Goal: Navigation & Orientation: Find specific page/section

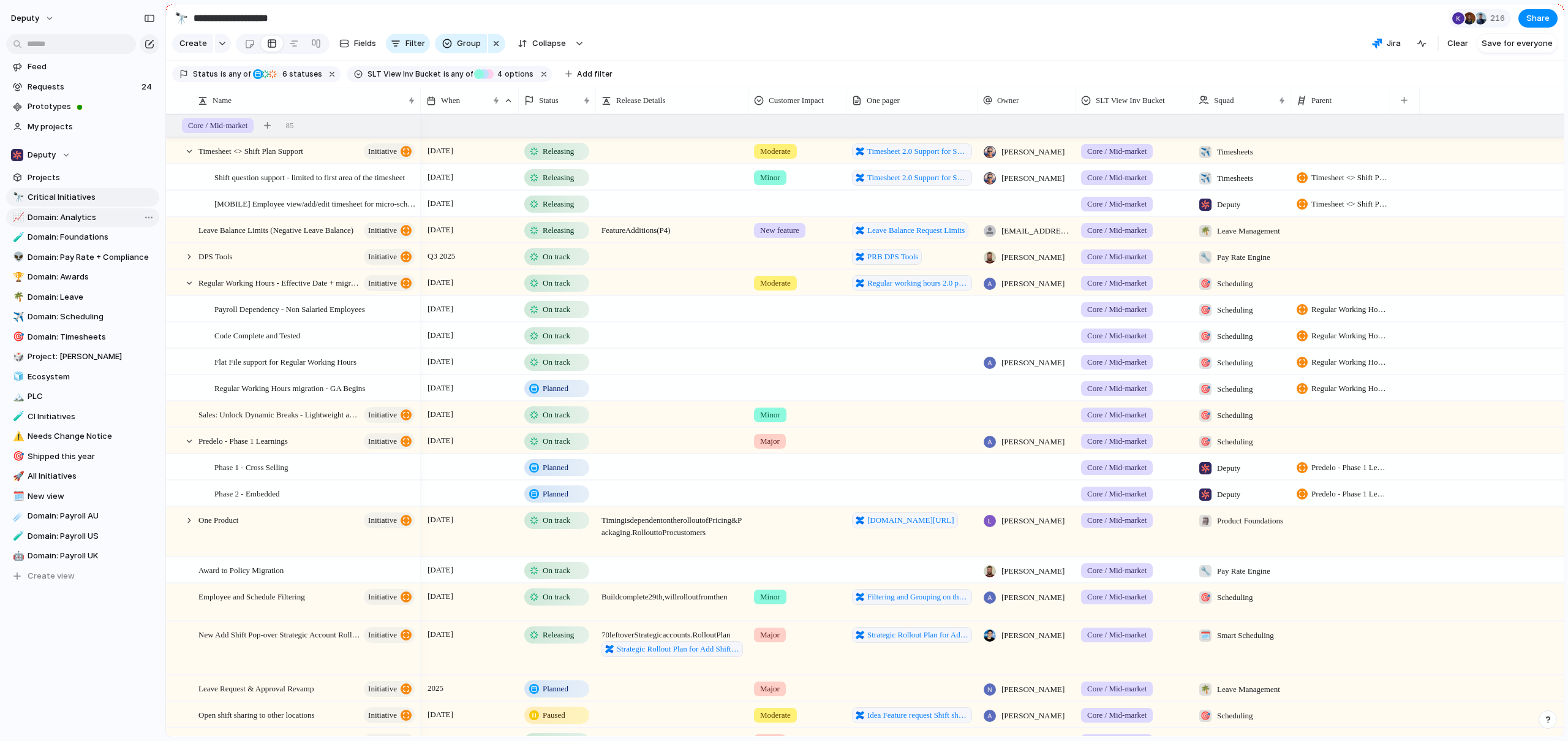
click at [94, 220] on span "Domain: Analytics" at bounding box center [91, 217] width 127 height 12
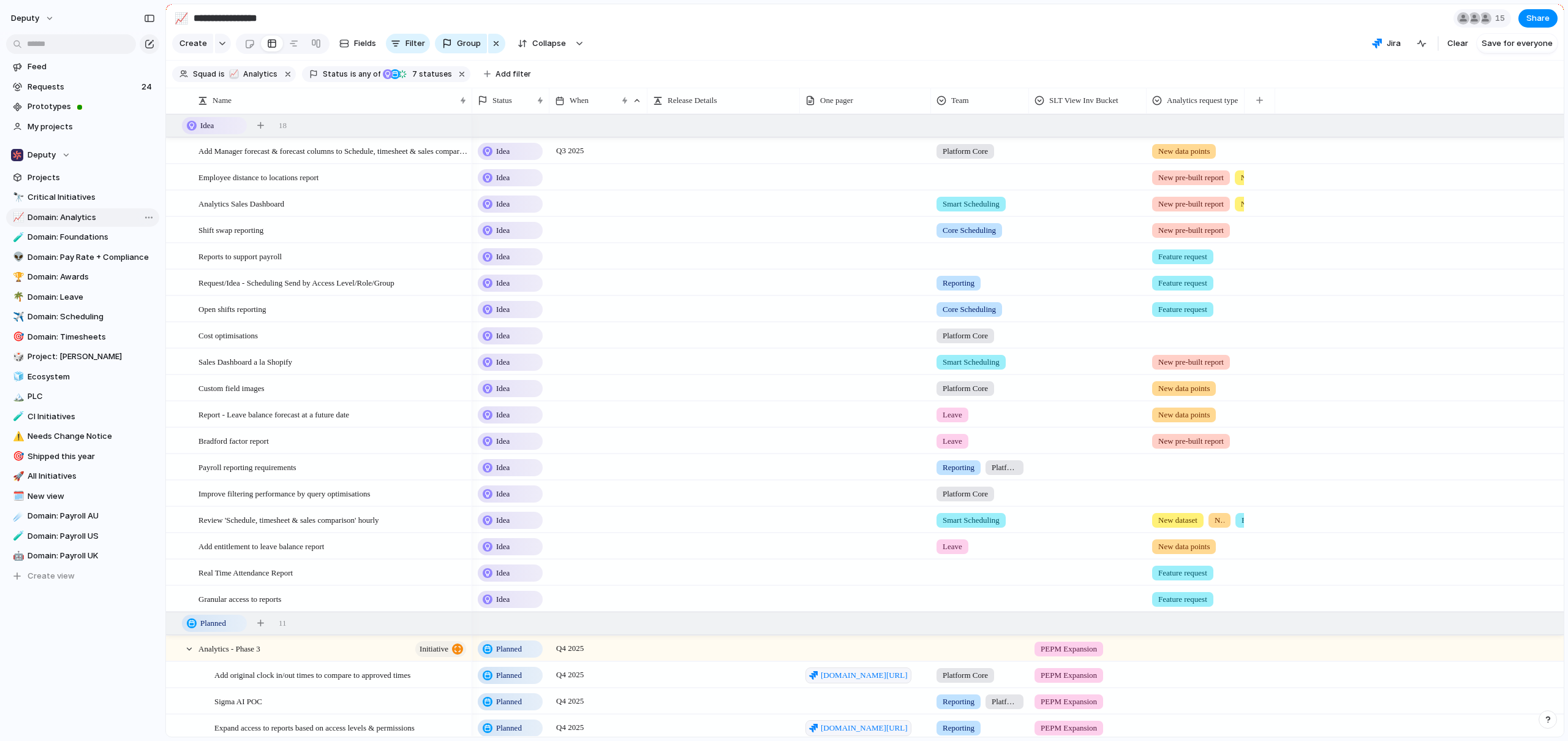
type input "**********"
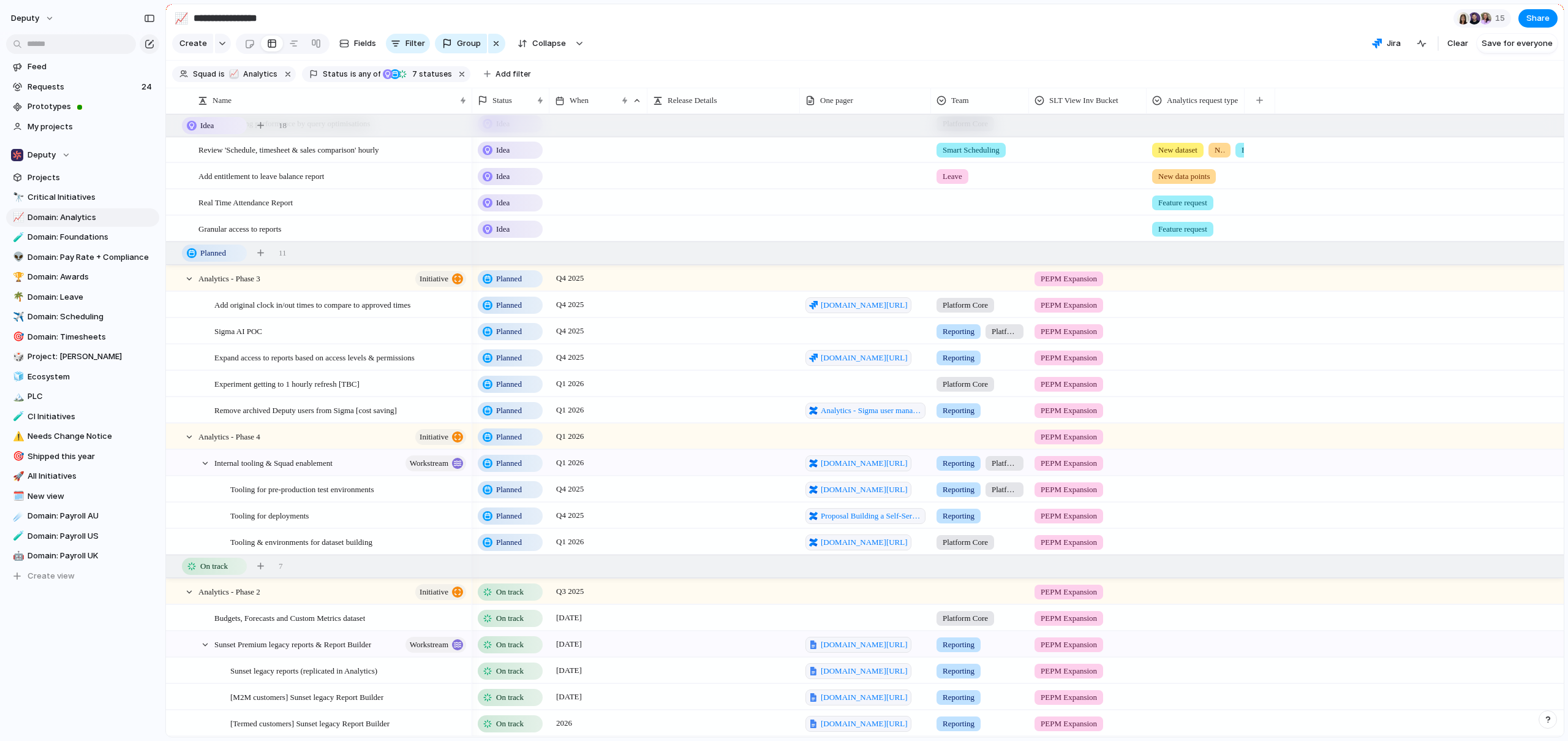
scroll to position [448, 0]
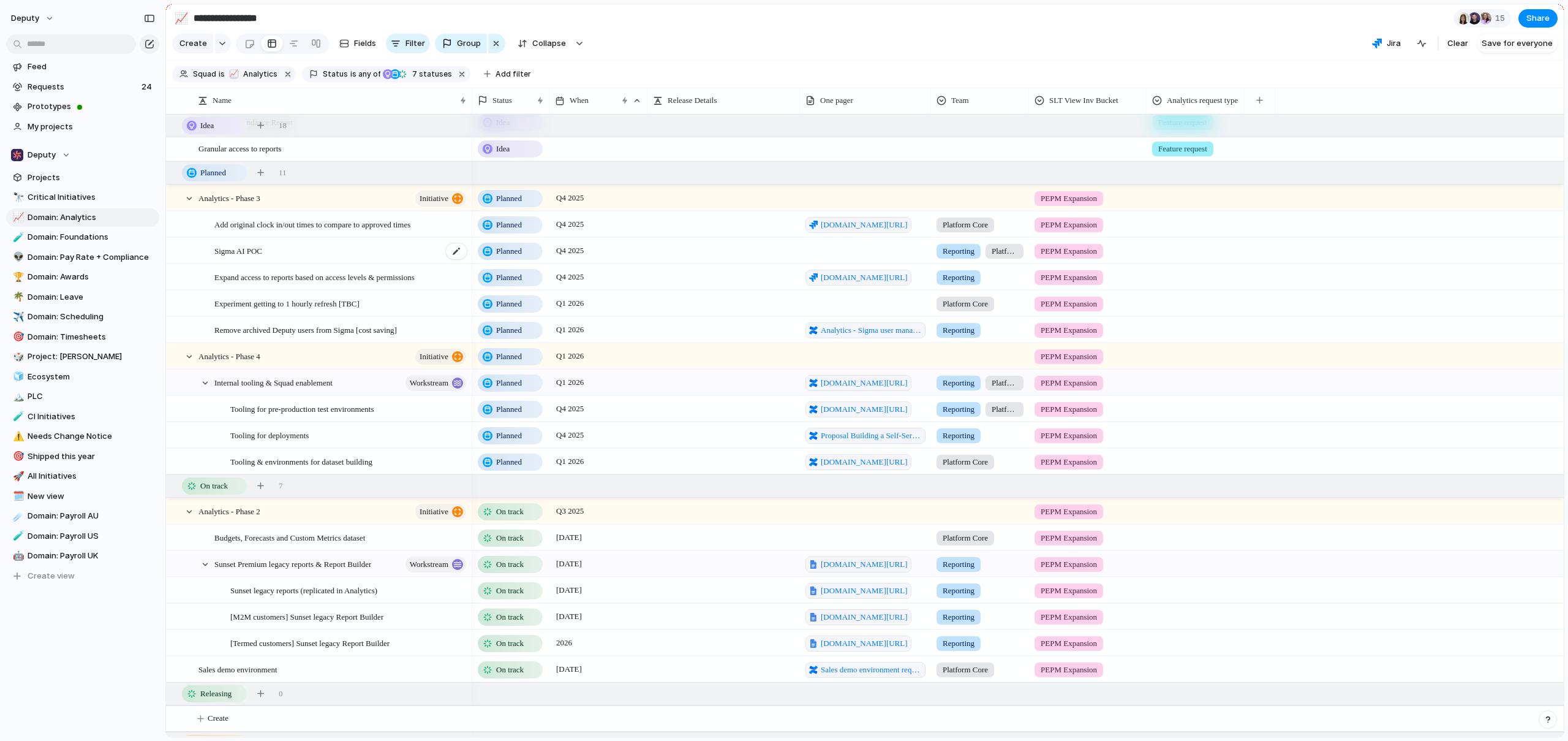
click at [312, 245] on div "Sigma AI POC" at bounding box center [341, 251] width 253 height 25
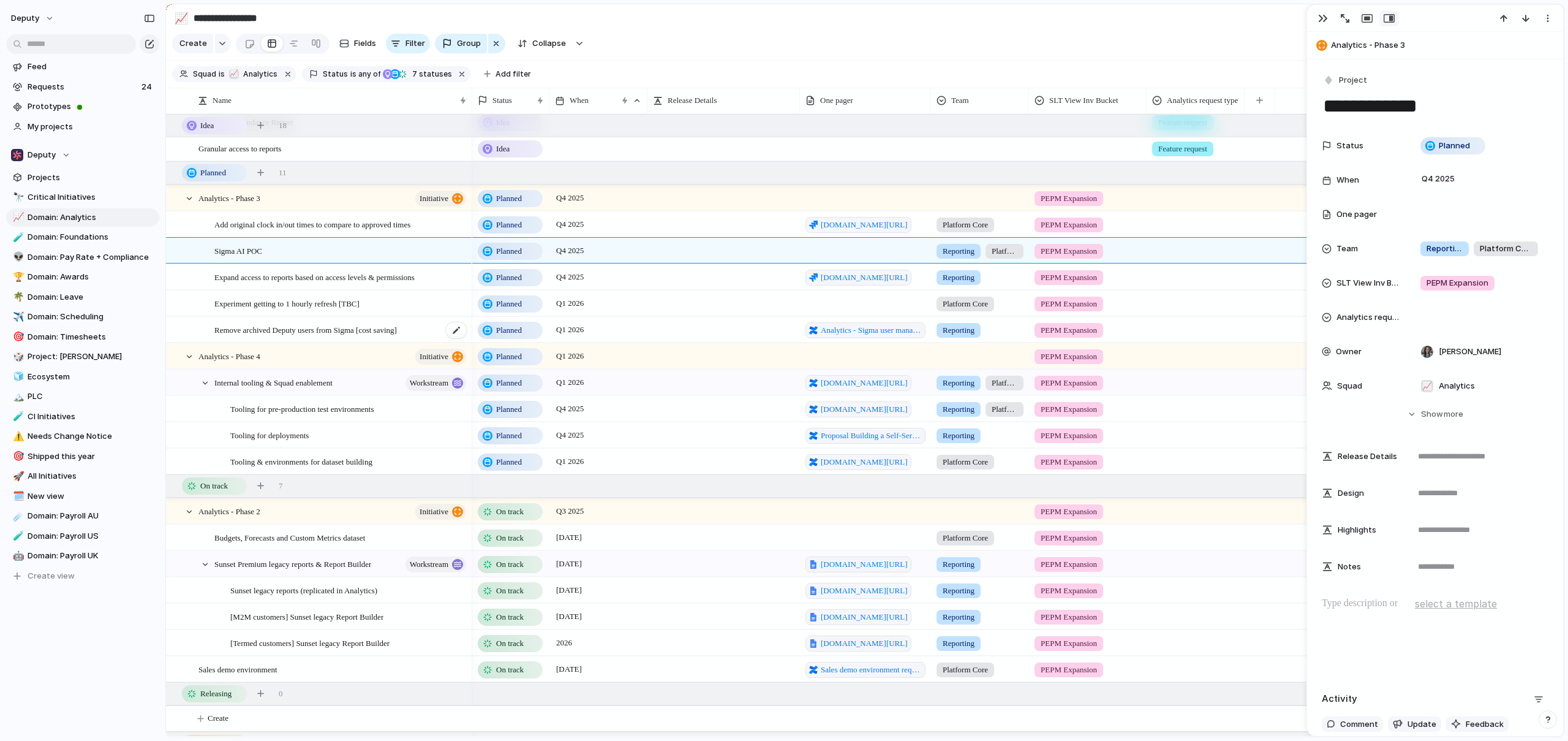
click at [322, 340] on div "Remove archived Deputy users from Sigma [cost saving]" at bounding box center [341, 330] width 253 height 25
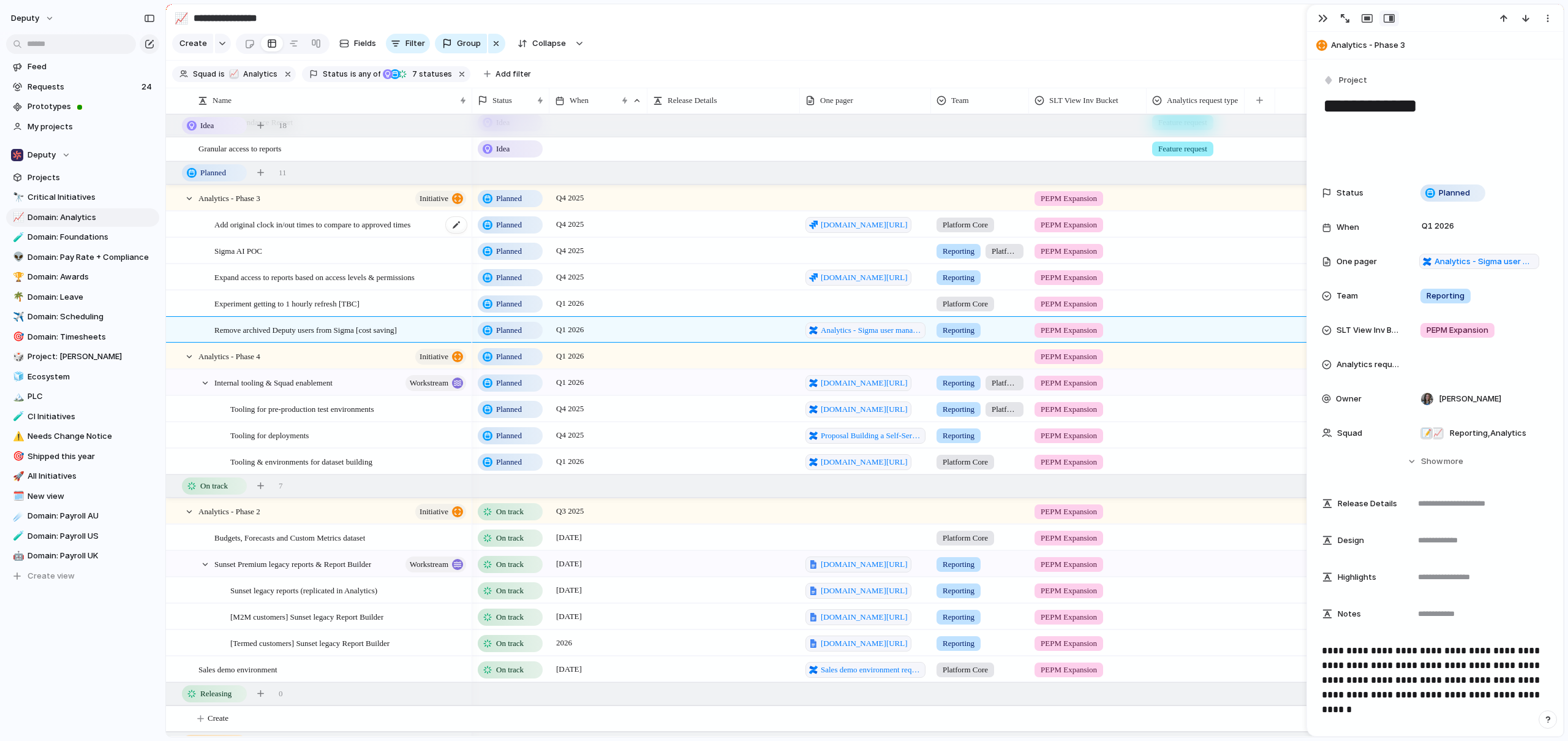
click at [334, 221] on span "Add original clock in/out times to compare to approved times" at bounding box center [313, 224] width 196 height 14
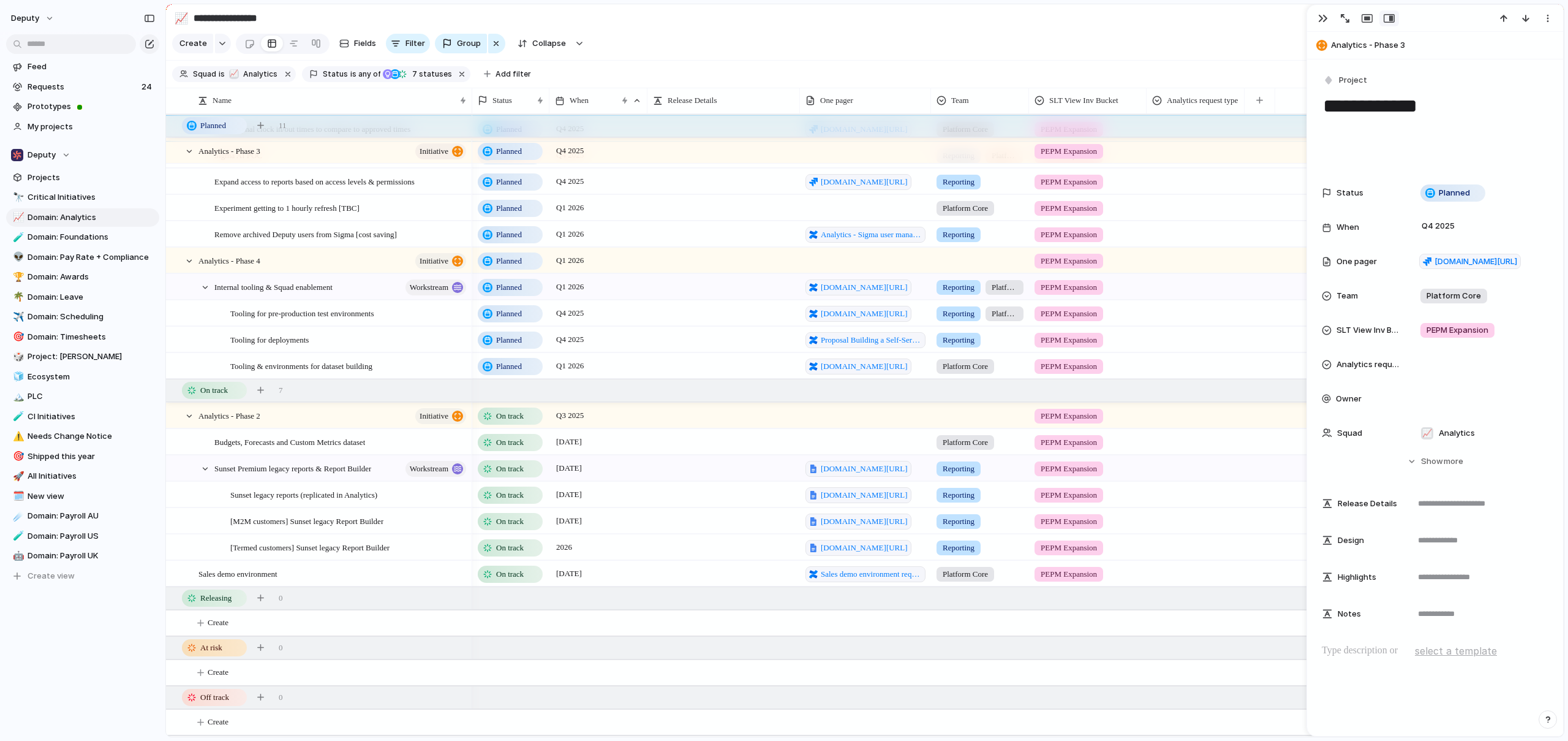
click at [314, 455] on div "Sunset Premium legacy reports & Report Builder workstream" at bounding box center [319, 468] width 305 height 26
click at [315, 442] on span "Budgets, Forecasts and Custom Metrics dataset" at bounding box center [290, 441] width 151 height 14
